Goal: Task Accomplishment & Management: Manage account settings

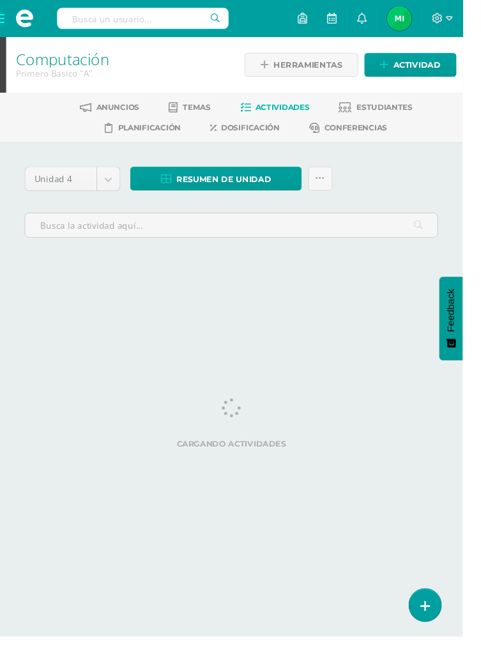
click at [0, 19] on span at bounding box center [25, 19] width 51 height 38
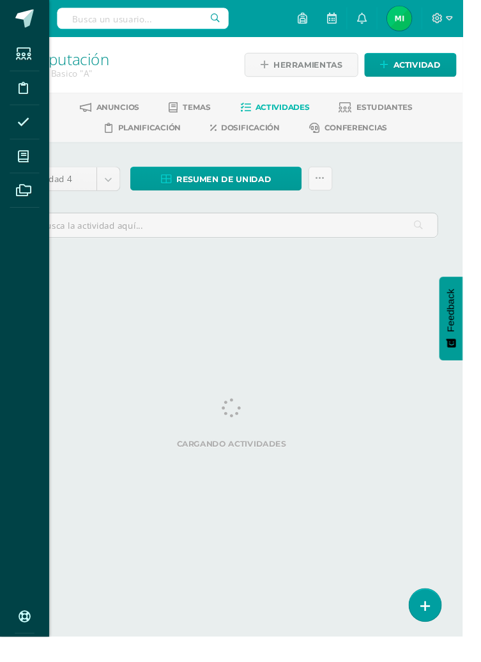
click at [27, 160] on icon at bounding box center [24, 162] width 11 height 13
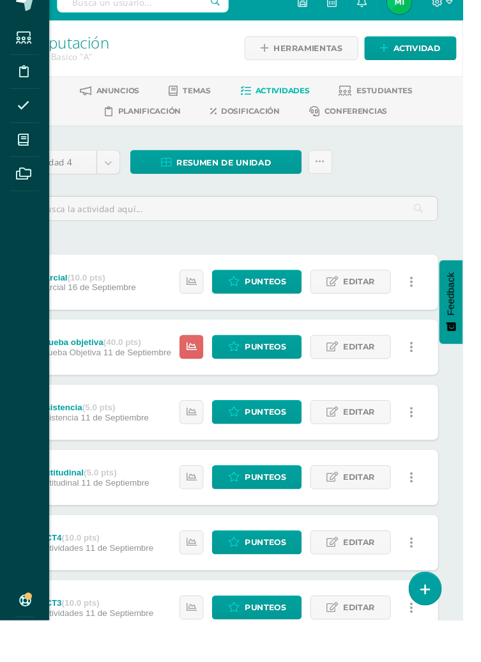
click at [19, 167] on span at bounding box center [24, 162] width 29 height 29
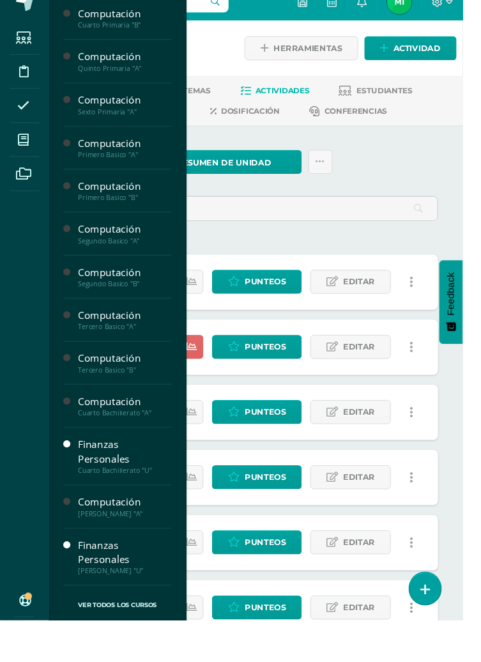
scroll to position [478, 0]
click at [121, 512] on span "Estudiantes" at bounding box center [123, 518] width 50 height 12
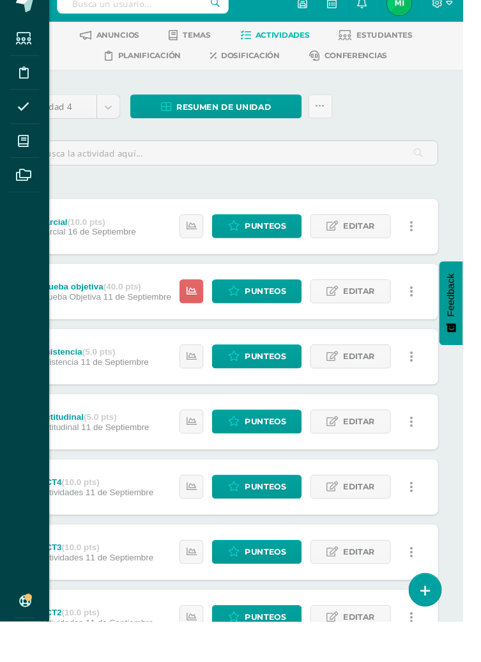
scroll to position [66, 0]
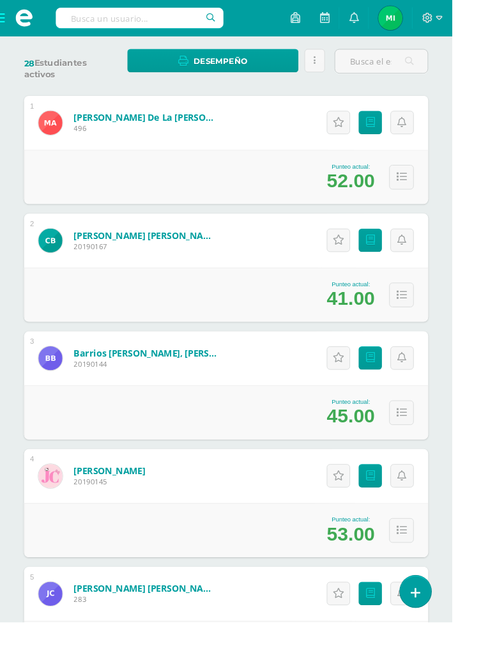
scroll to position [209, 0]
click at [391, 251] on icon at bounding box center [394, 255] width 10 height 11
click at [392, 254] on icon at bounding box center [394, 255] width 10 height 11
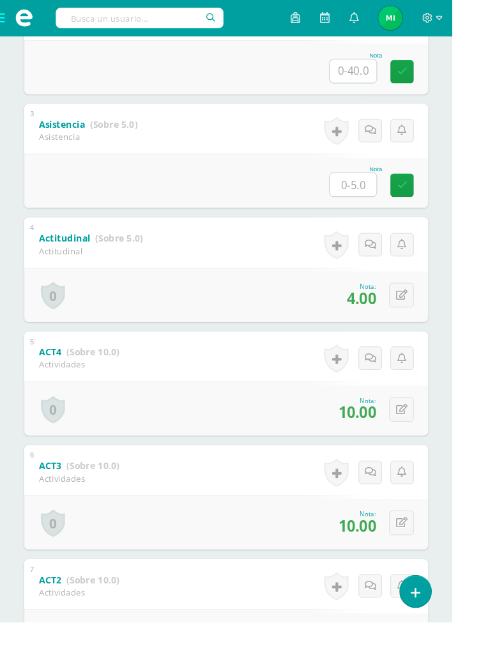
scroll to position [472, 0]
click at [423, 317] on icon at bounding box center [427, 313] width 12 height 11
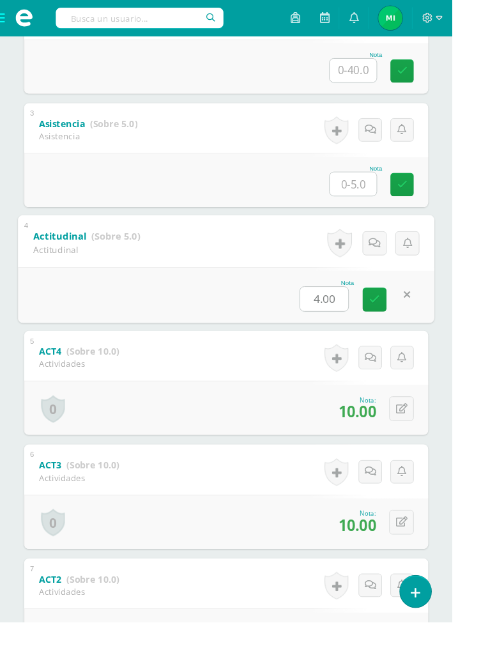
click at [359, 318] on input "4.00" at bounding box center [344, 318] width 51 height 26
type input "5"
click at [397, 316] on icon at bounding box center [398, 318] width 11 height 11
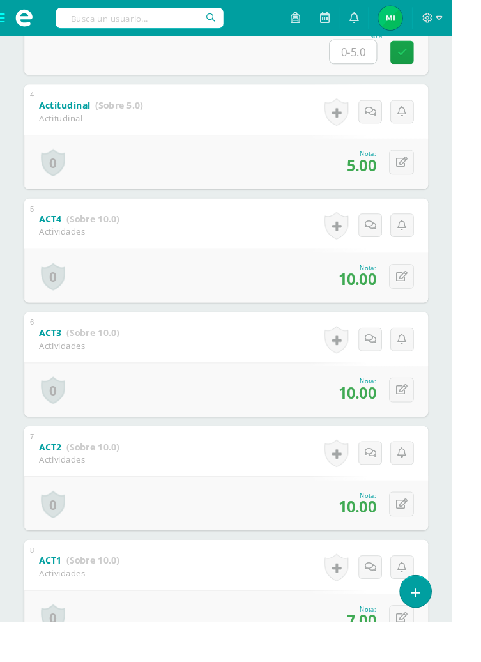
scroll to position [610, 0]
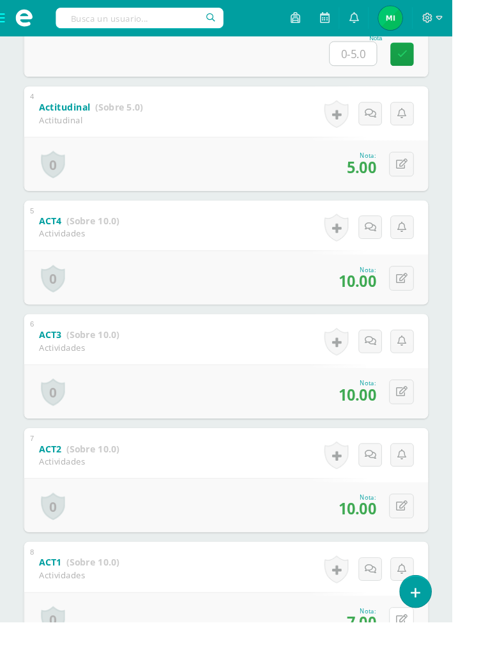
click at [423, 662] on icon at bounding box center [427, 658] width 12 height 11
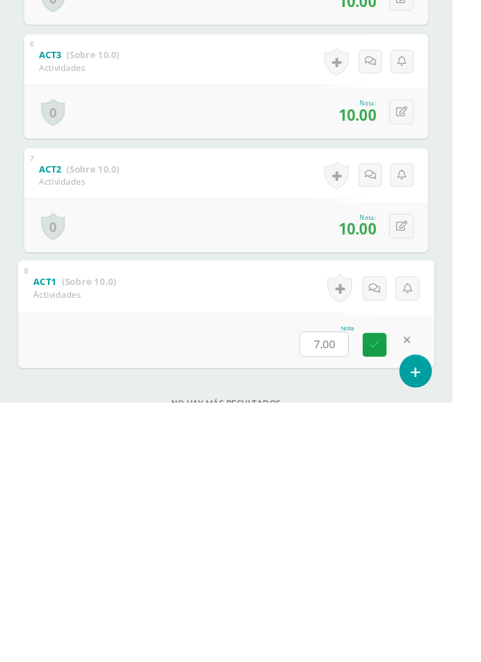
scroll to position [681, 0]
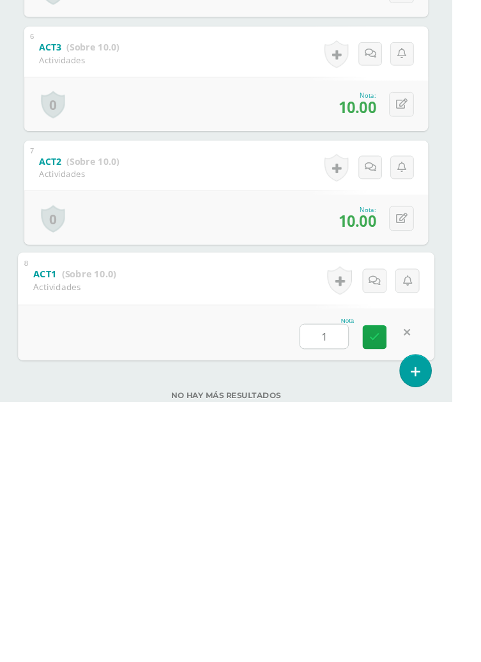
type input "10"
click at [398, 597] on icon at bounding box center [398, 592] width 11 height 11
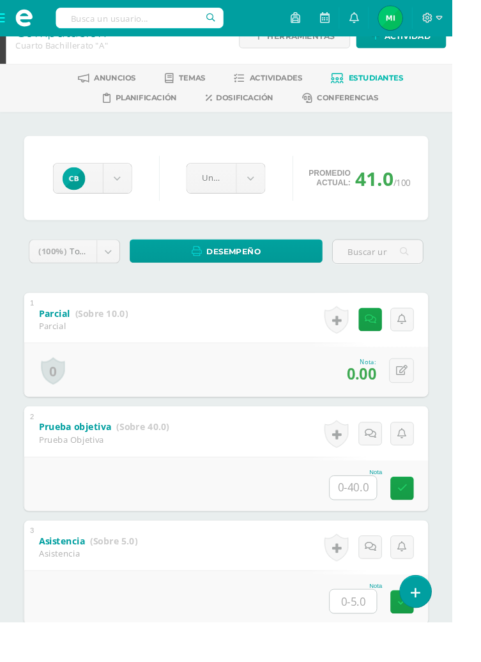
scroll to position [0, 0]
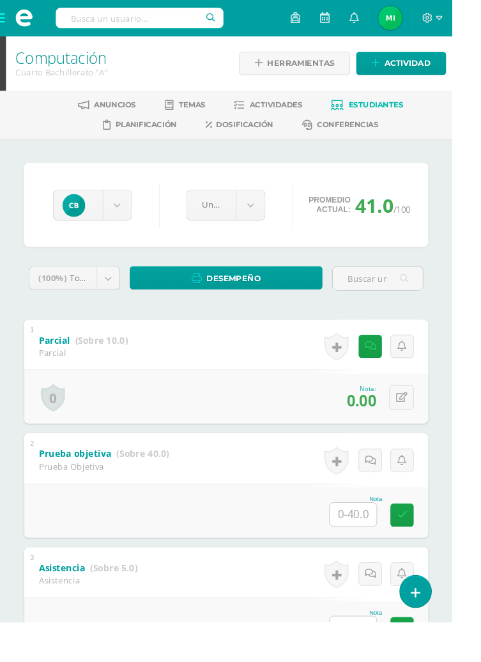
click at [393, 115] on span "Estudiantes" at bounding box center [400, 112] width 58 height 10
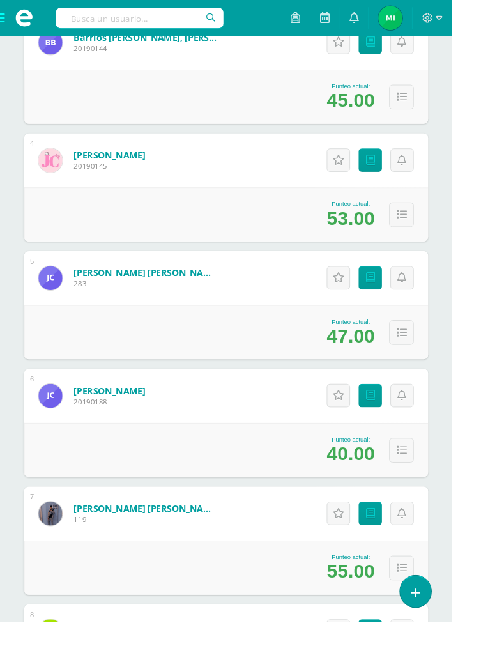
scroll to position [545, 0]
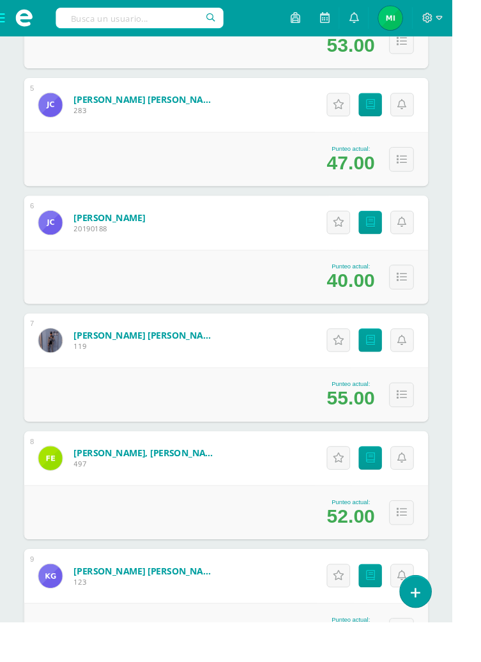
scroll to position [734, 0]
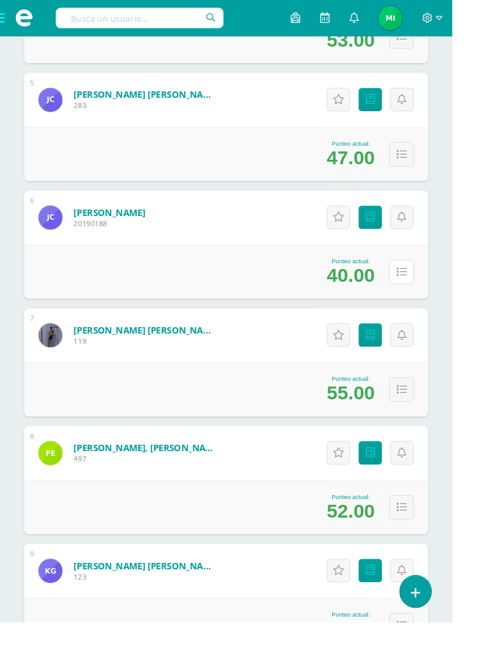
click at [424, 284] on icon at bounding box center [426, 289] width 11 height 11
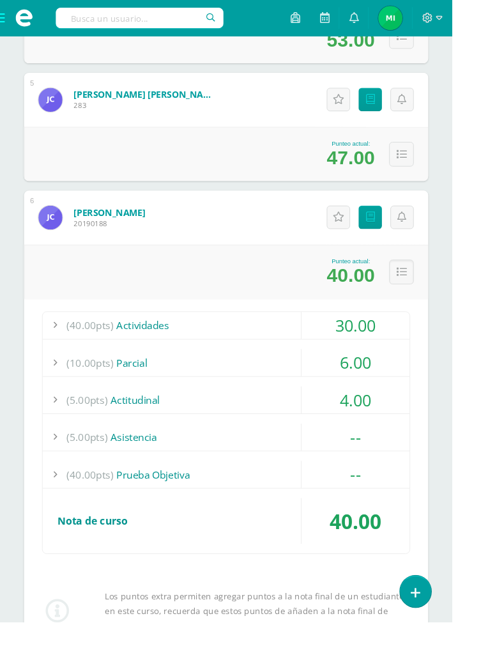
click at [429, 285] on icon at bounding box center [426, 289] width 11 height 11
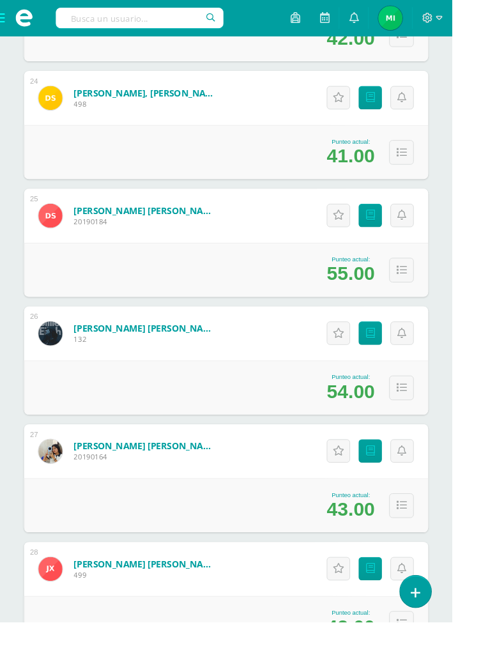
scroll to position [3117, 0]
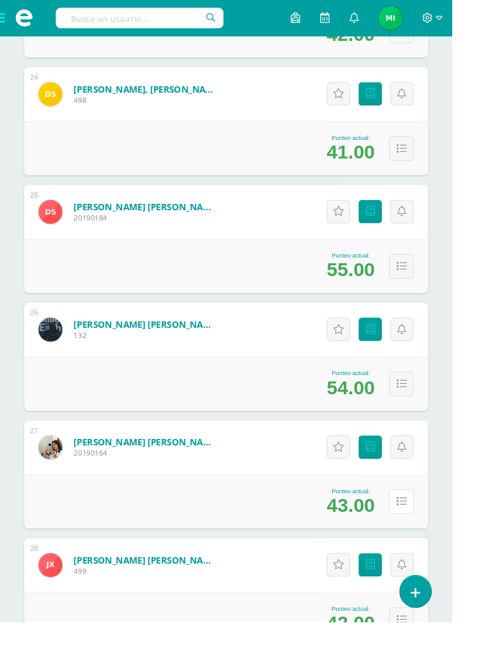
click at [425, 530] on icon at bounding box center [426, 533] width 11 height 11
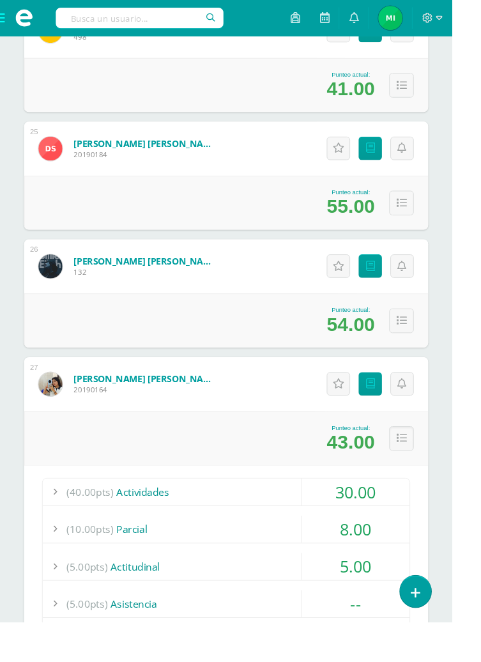
scroll to position [3198, 0]
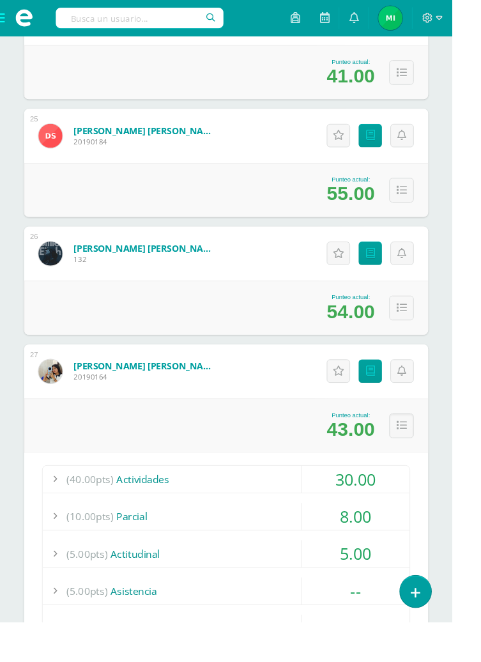
click at [424, 451] on icon at bounding box center [426, 452] width 11 height 11
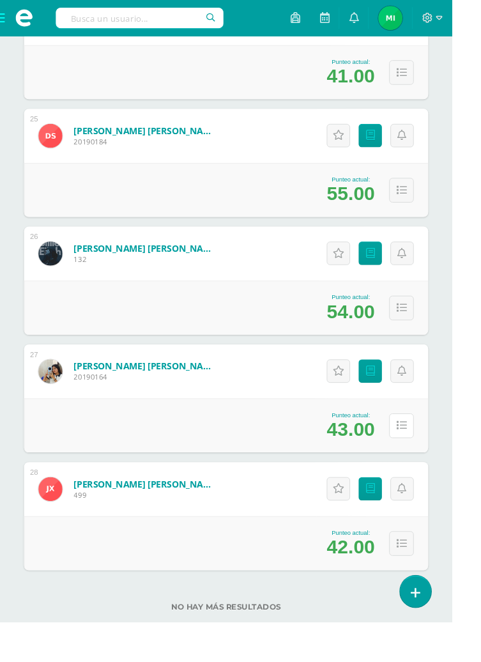
scroll to position [3117, 0]
